Goal: Task Accomplishment & Management: Use online tool/utility

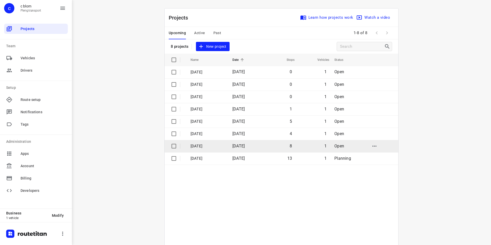
click at [231, 145] on td "[DATE]" at bounding box center [245, 146] width 34 height 12
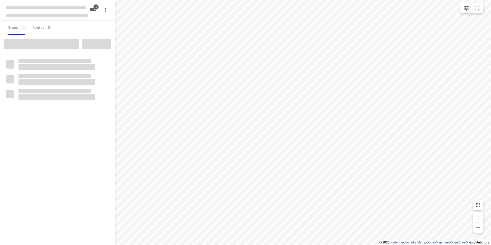
type input "distance"
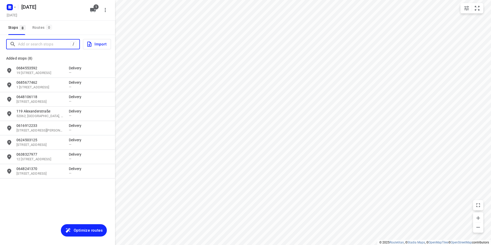
drag, startPoint x: 49, startPoint y: 45, endPoint x: 45, endPoint y: 46, distance: 4.2
click at [45, 46] on input "Add or search stops" at bounding box center [44, 44] width 53 height 8
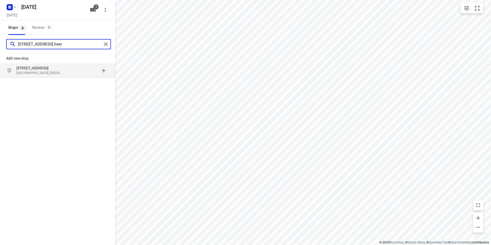
type input "[STREET_ADDRESS] heer"
click at [50, 72] on p "[GEOGRAPHIC_DATA], [GEOGRAPHIC_DATA]" at bounding box center [39, 73] width 47 height 5
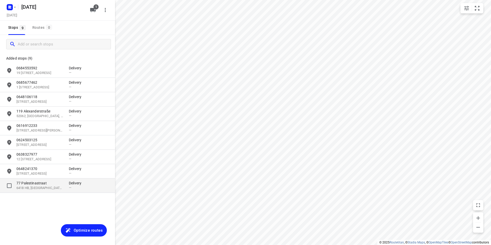
click at [55, 182] on p "77 Palestinastraat" at bounding box center [39, 182] width 47 height 5
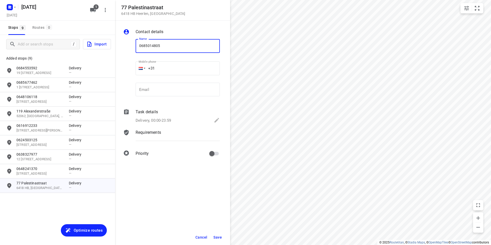
type input "0685014805"
click at [215, 235] on span "Save" at bounding box center [217, 237] width 8 height 4
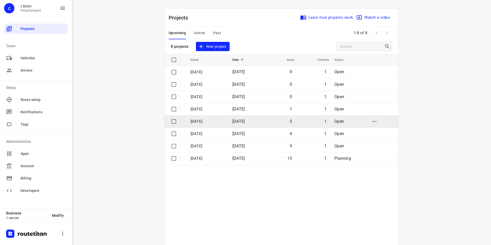
click at [260, 120] on td "[DATE]" at bounding box center [245, 121] width 34 height 12
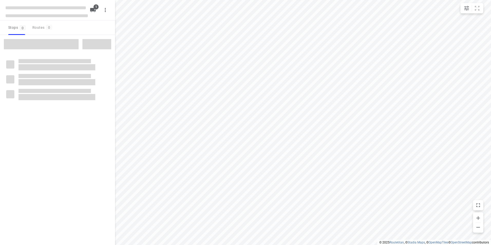
type input "distance"
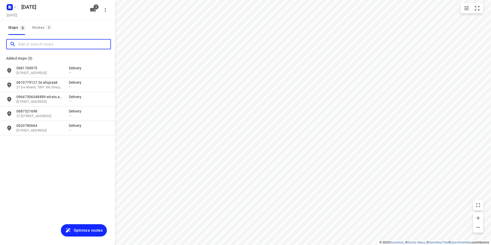
click at [54, 44] on input "Add or search stops" at bounding box center [64, 44] width 92 height 8
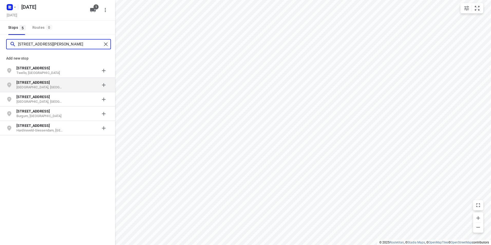
type input "[STREET_ADDRESS][PERSON_NAME]"
click at [65, 84] on p "[STREET_ADDRESS]" at bounding box center [42, 82] width 52 height 5
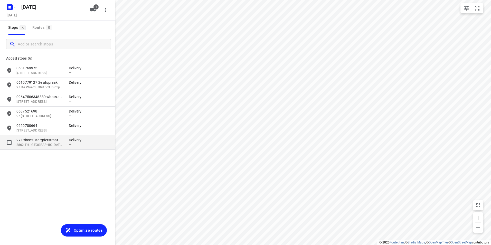
click at [52, 140] on p "27 Prinses Margrietstraat" at bounding box center [39, 139] width 47 height 5
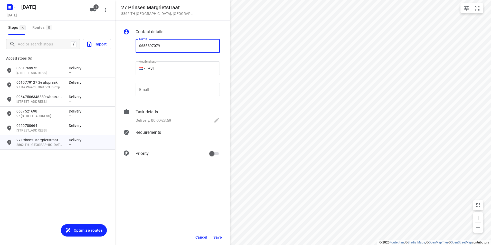
type input "0685397079"
click at [195, 16] on div "27 [STREET_ADDRESS]" at bounding box center [172, 10] width 115 height 21
click at [220, 236] on span "Save" at bounding box center [217, 237] width 8 height 4
